Goal: Task Accomplishment & Management: Complete application form

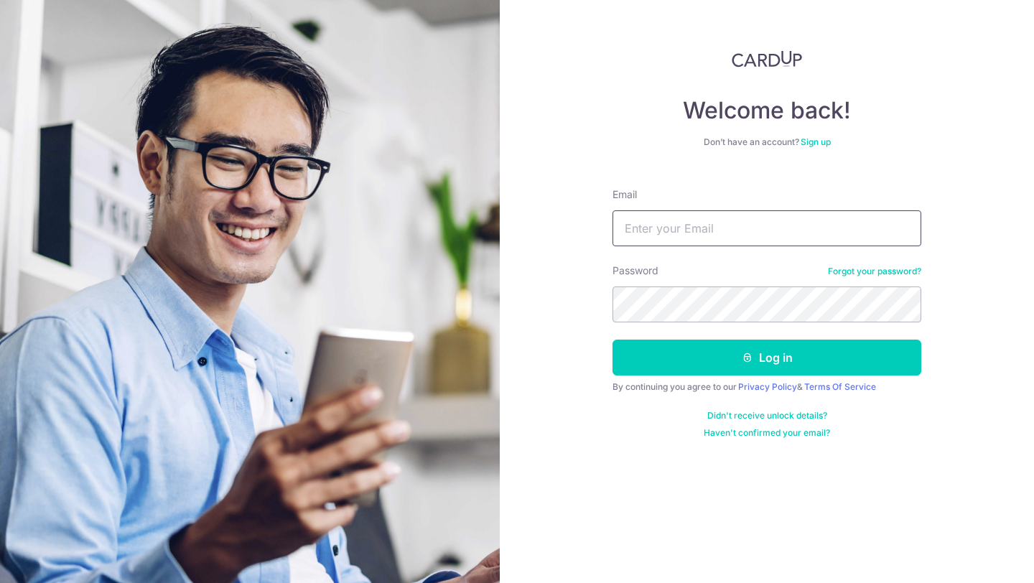
type input "[EMAIL_ADDRESS][DOMAIN_NAME]"
click at [819, 141] on link "Sign up" at bounding box center [816, 141] width 30 height 11
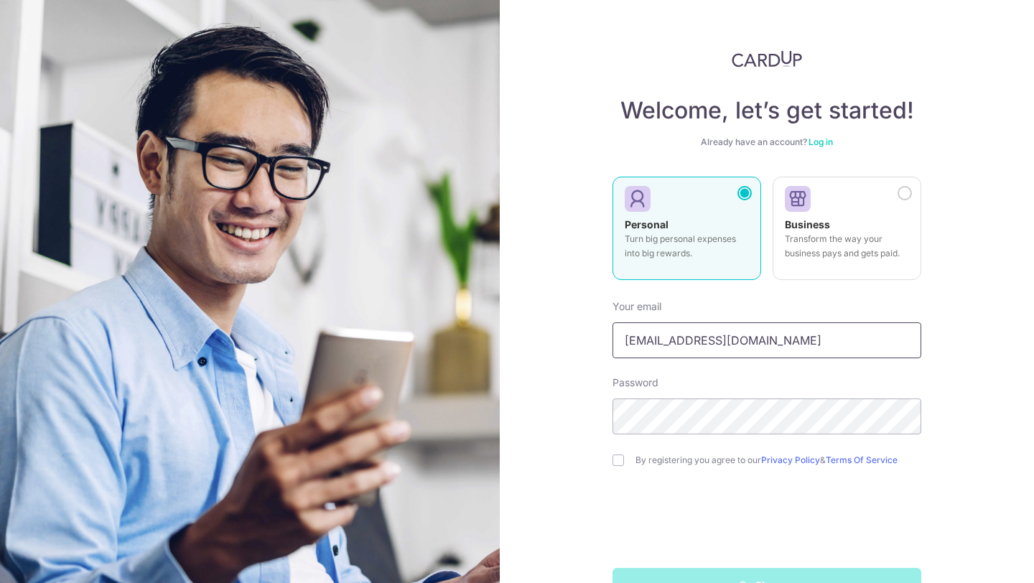
drag, startPoint x: 791, startPoint y: 335, endPoint x: 513, endPoint y: 320, distance: 279.1
click at [513, 320] on div "Welcome, let’s get started! Already have an account? Log in Personal Turn big p…" at bounding box center [767, 291] width 534 height 583
click at [806, 338] on input "[EMAIL_ADDRESS][DOMAIN_NAME]" at bounding box center [767, 340] width 309 height 36
click at [829, 304] on div "Your email lsscecilia22@gmail.com" at bounding box center [767, 328] width 309 height 59
click at [613, 469] on form "Your email lsscecilia22@gmail.com Password By registering you agree to our Priv…" at bounding box center [767, 446] width 309 height 315
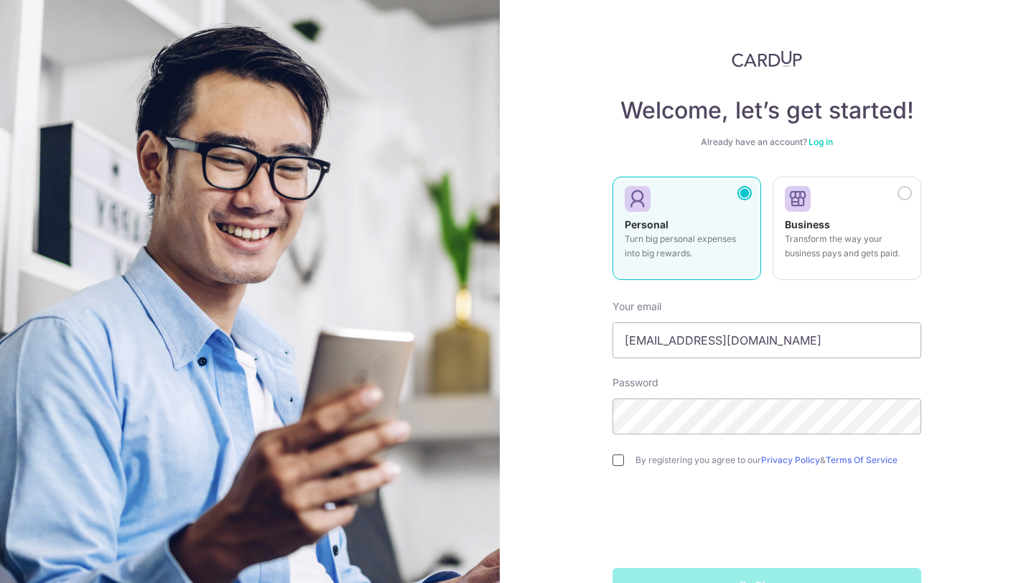
click at [620, 461] on input "checkbox" at bounding box center [618, 460] width 11 height 11
checkbox input "true"
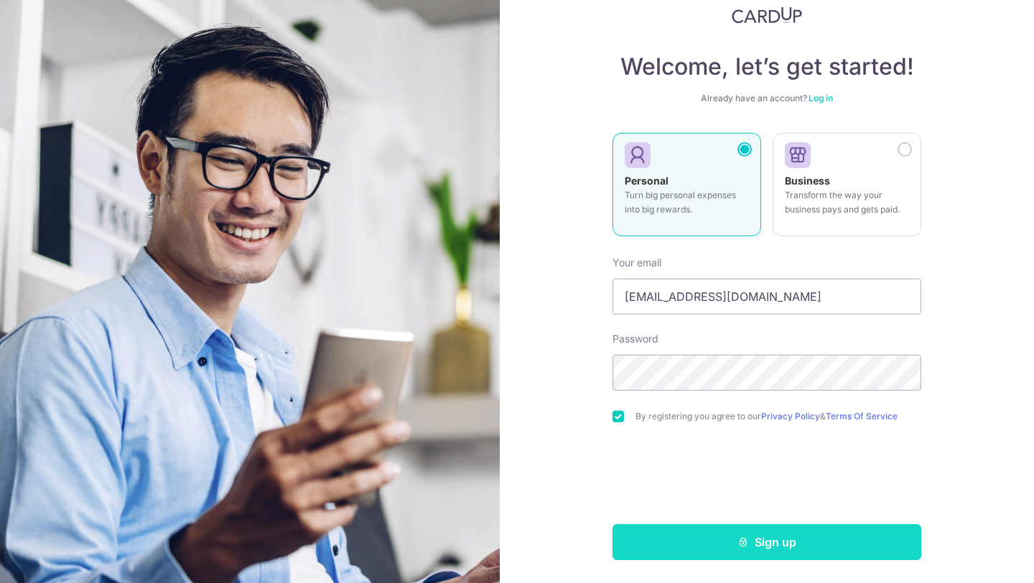
click at [671, 532] on button "Sign up" at bounding box center [767, 542] width 309 height 36
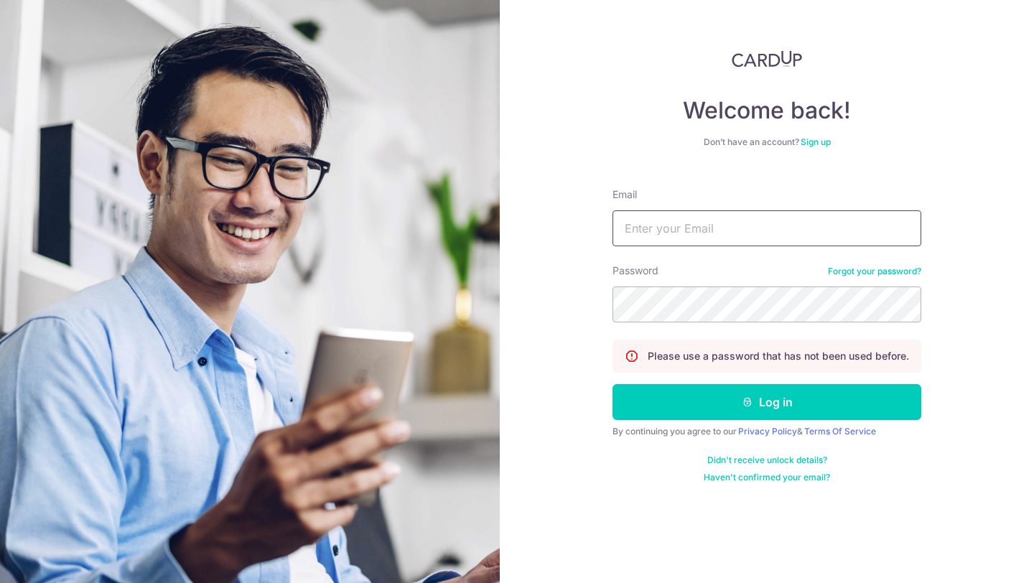
type input "[EMAIL_ADDRESS][DOMAIN_NAME]"
click at [765, 202] on div "Email lsscecilia22@gmail.com" at bounding box center [767, 216] width 309 height 59
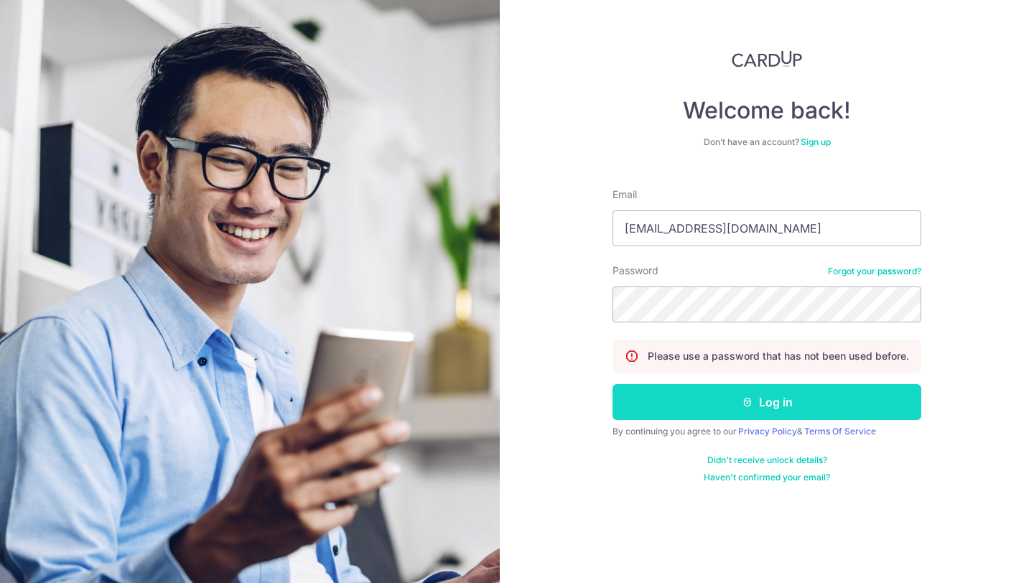
click at [779, 403] on button "Log in" at bounding box center [767, 402] width 309 height 36
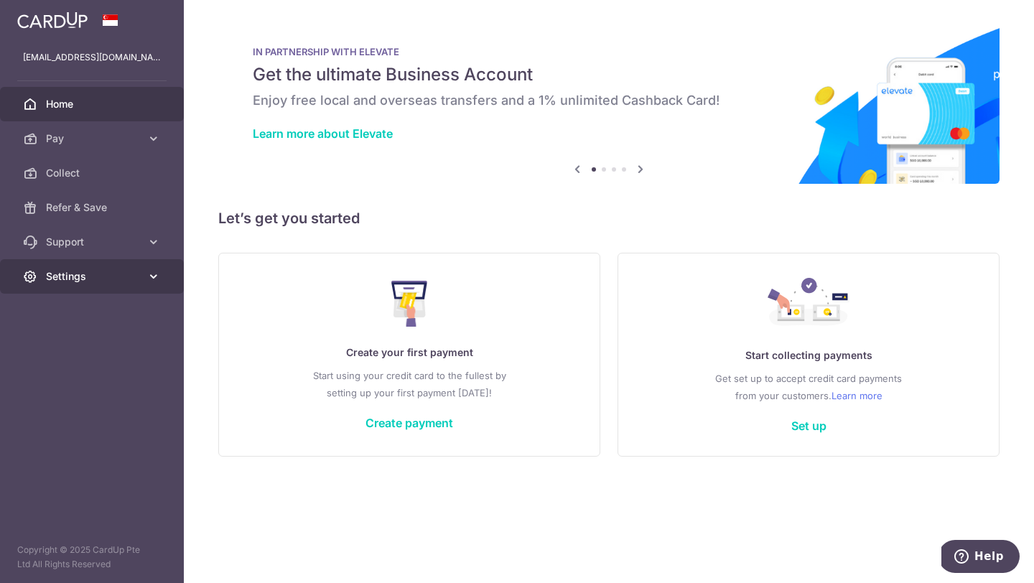
click at [74, 271] on span "Settings" at bounding box center [93, 276] width 95 height 14
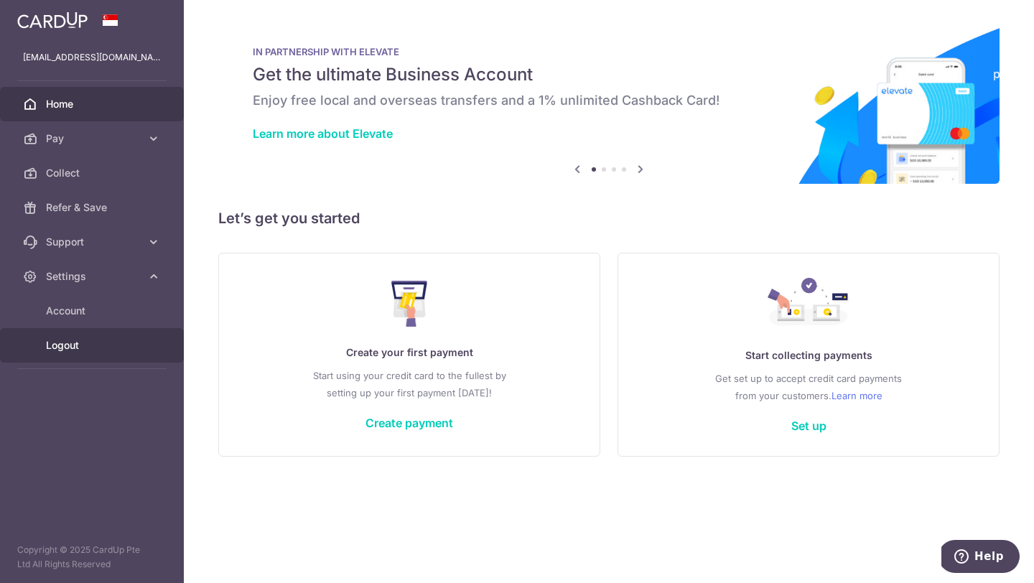
click at [93, 344] on span "Logout" at bounding box center [93, 345] width 95 height 14
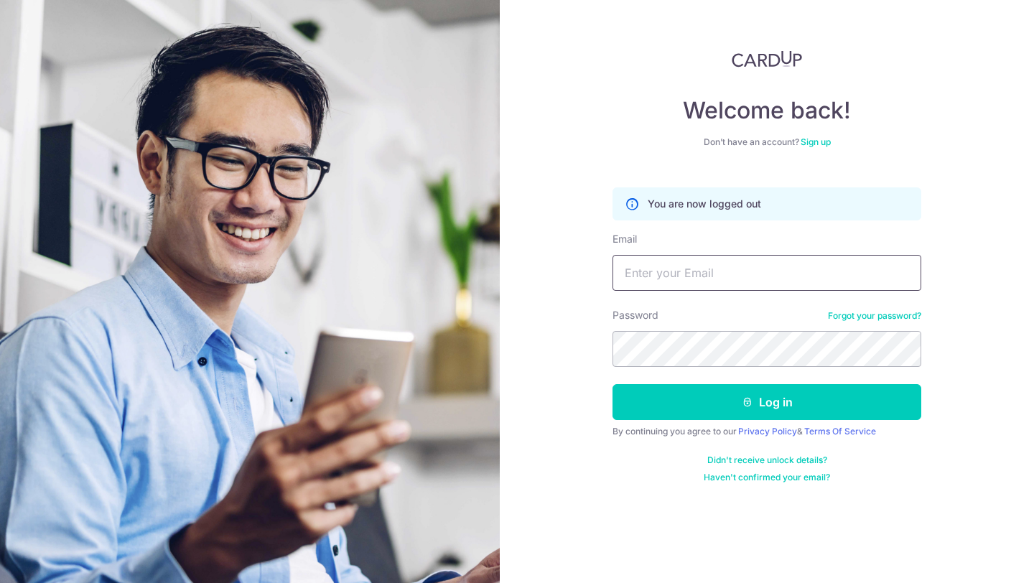
type input "[EMAIL_ADDRESS][DOMAIN_NAME]"
click at [806, 142] on link "Sign up" at bounding box center [816, 141] width 30 height 11
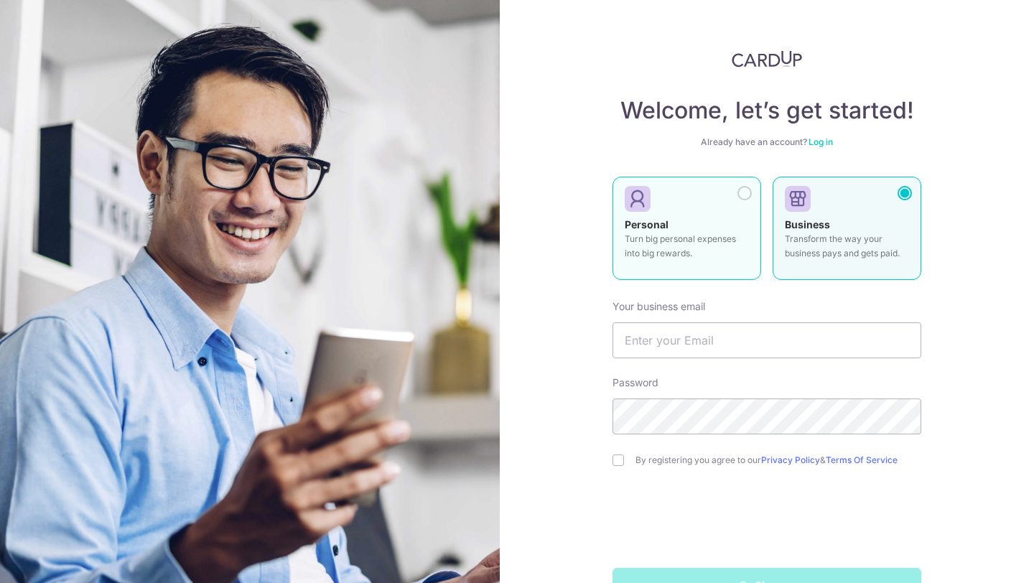
click at [697, 209] on div at bounding box center [681, 200] width 113 height 22
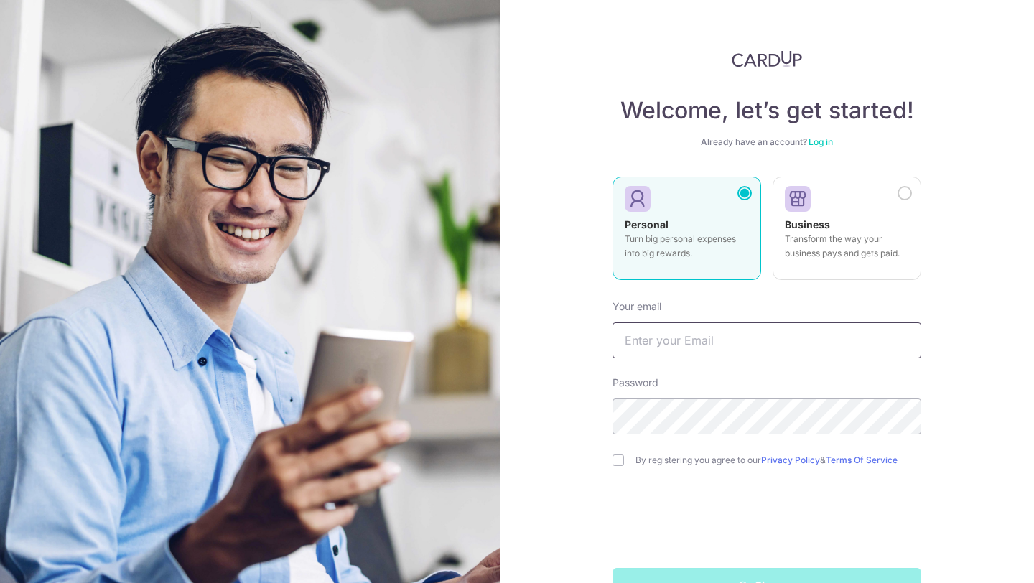
click at [724, 348] on input "text" at bounding box center [767, 340] width 309 height 36
click at [733, 338] on input "text" at bounding box center [767, 340] width 309 height 36
type input "lsscecilia8888@gmail.com"
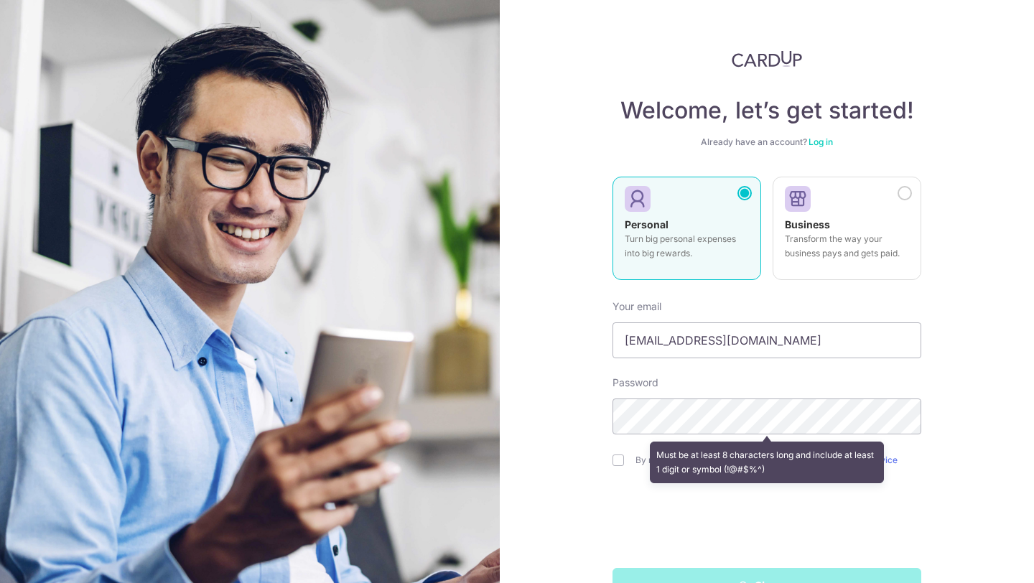
click at [737, 386] on div "Password Must be at least 8 characters long and include at least 1 digit or sym…" at bounding box center [767, 405] width 309 height 59
click at [736, 299] on div "Your email lsscecilia8888@gmail.com" at bounding box center [767, 328] width 309 height 59
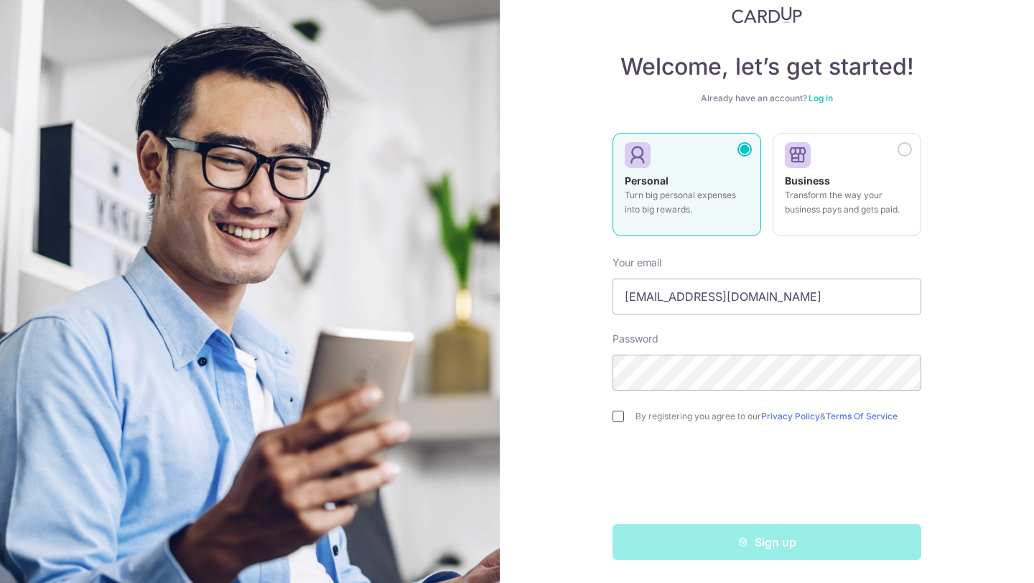
click at [614, 418] on input "checkbox" at bounding box center [618, 416] width 11 height 11
checkbox input "true"
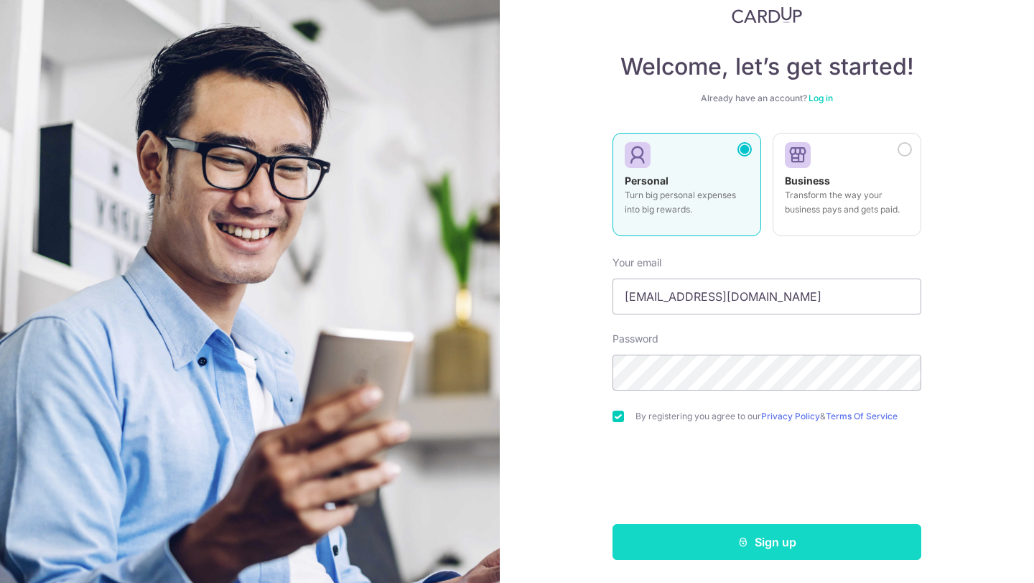
click at [728, 529] on button "Sign up" at bounding box center [767, 542] width 309 height 36
